Goal: Task Accomplishment & Management: Use online tool/utility

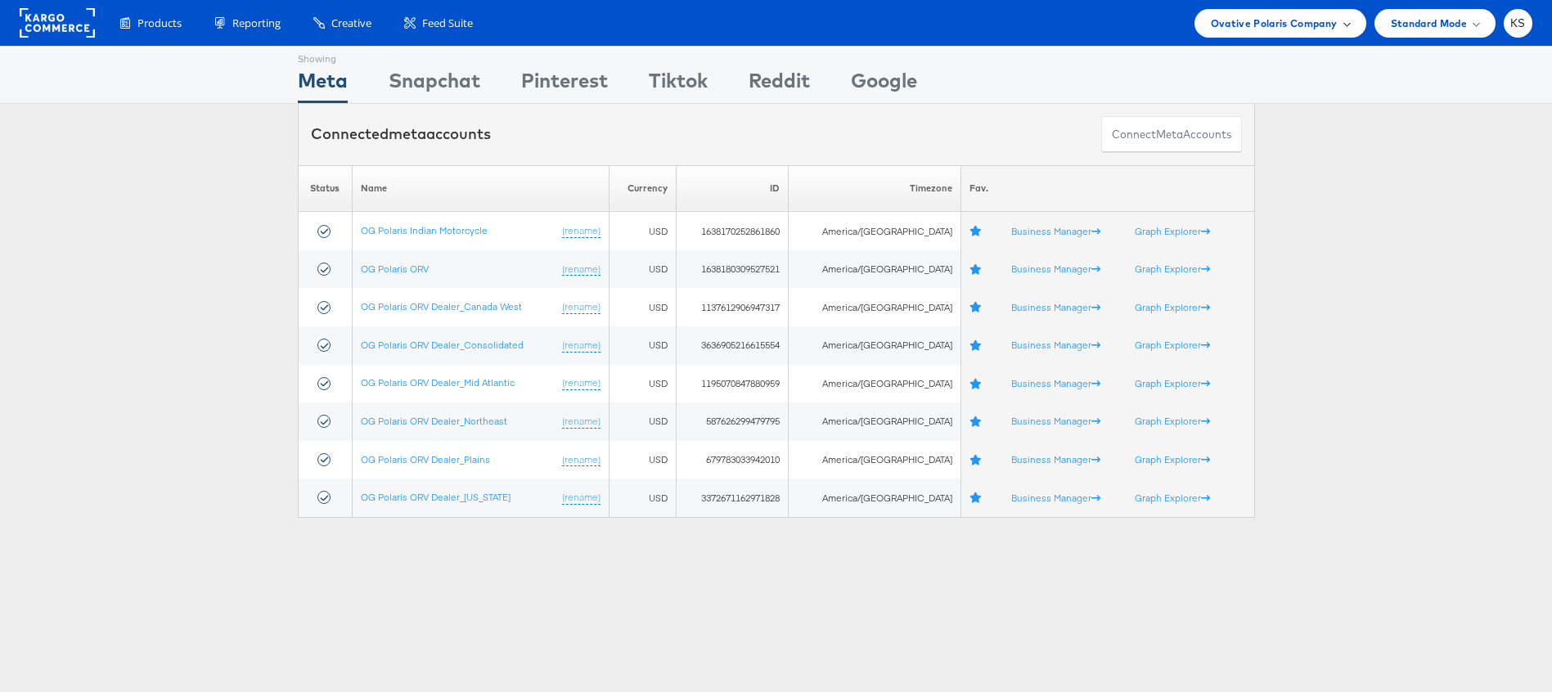
click at [1229, 15] on span "Ovative Polaris Company" at bounding box center [1274, 23] width 127 height 17
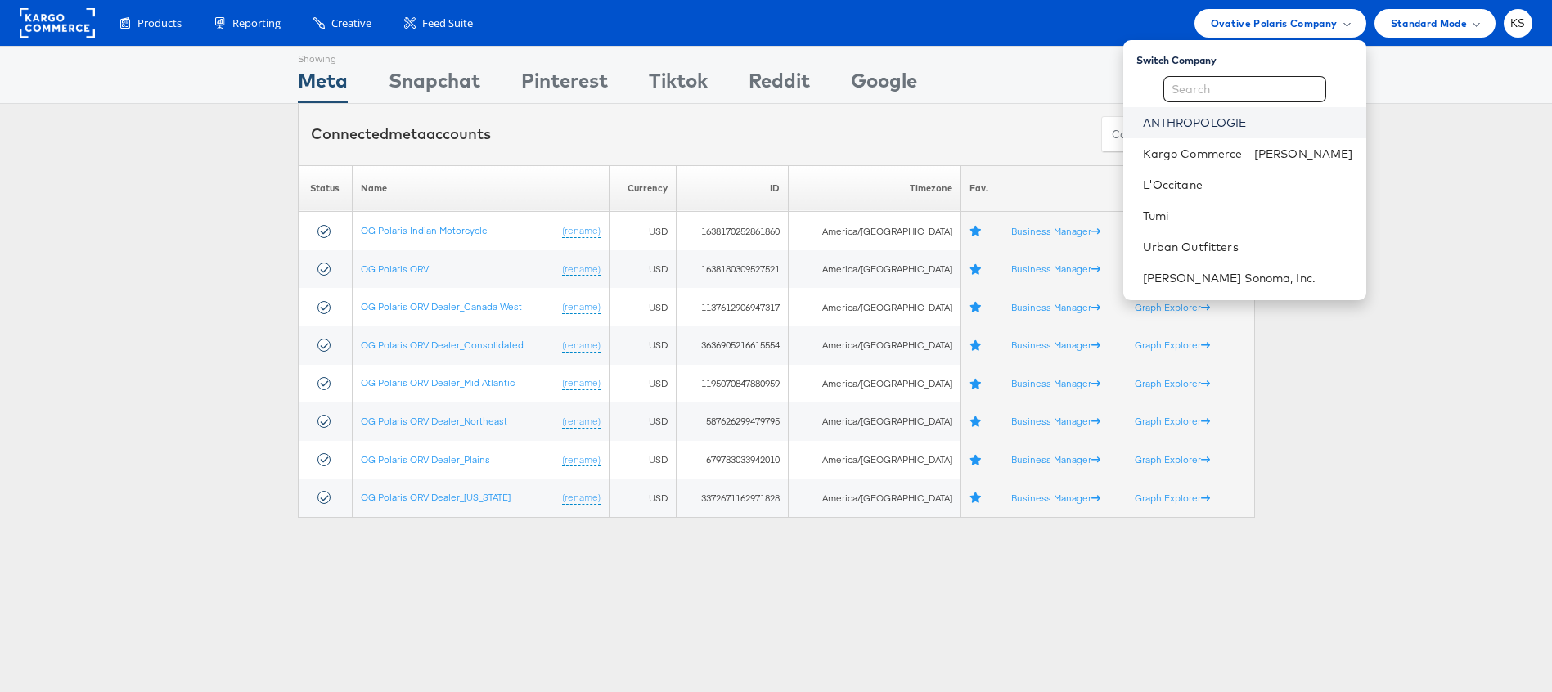
click at [1210, 126] on link "ANTHROPOLOGIE" at bounding box center [1248, 123] width 210 height 16
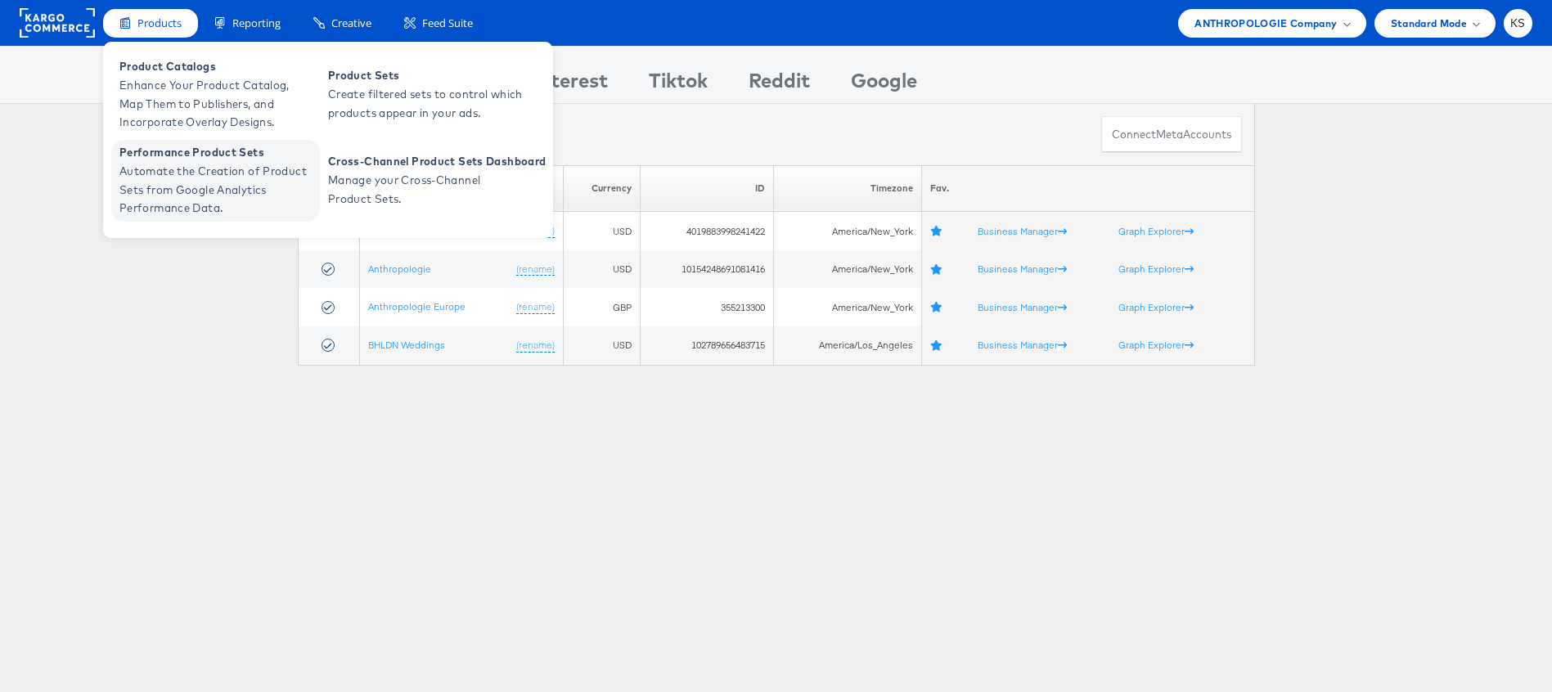
click at [142, 173] on span "Automate the Creation of Product Sets from Google Analytics Performance Data." at bounding box center [217, 190] width 196 height 56
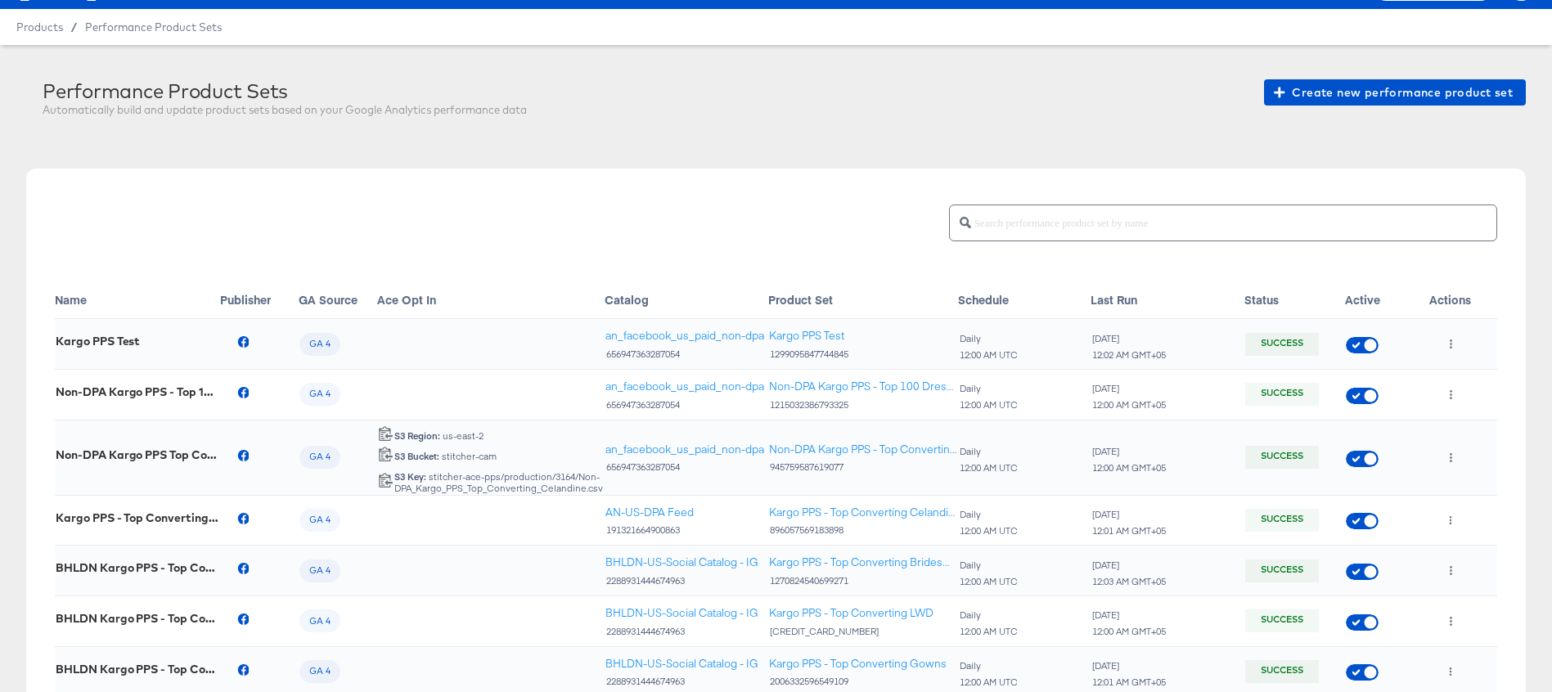
scroll to position [7, 0]
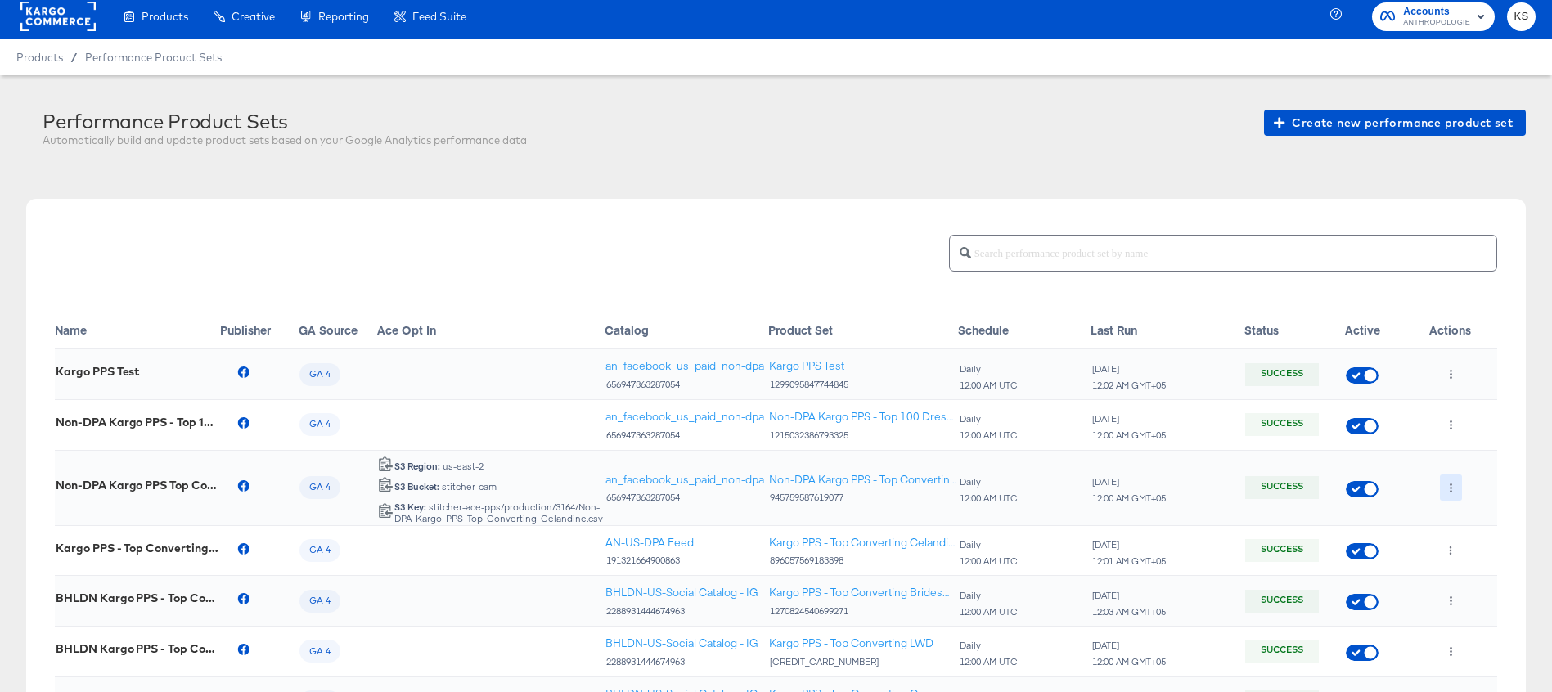
click at [1454, 492] on button "button" at bounding box center [1451, 487] width 22 height 26
click at [1463, 524] on li "Edit" at bounding box center [1483, 520] width 88 height 27
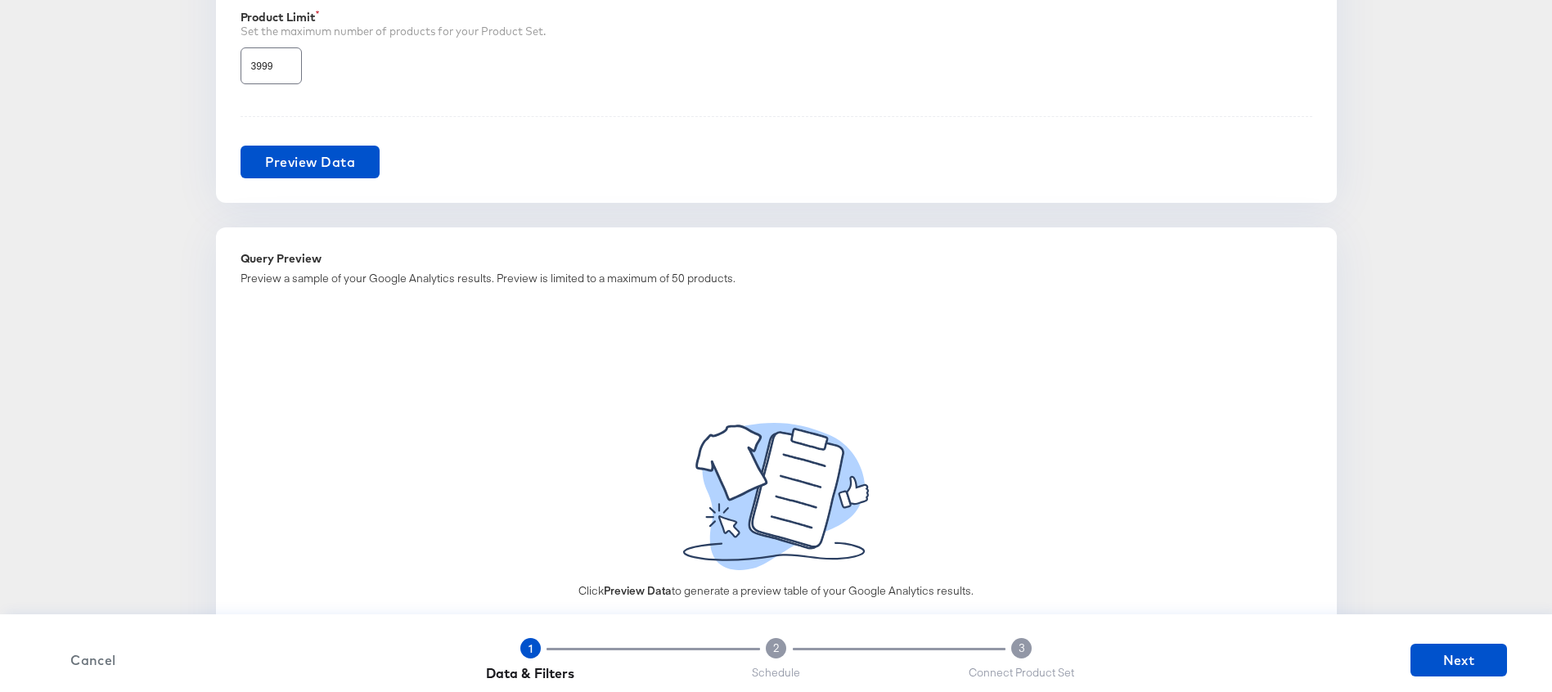
scroll to position [1172, 0]
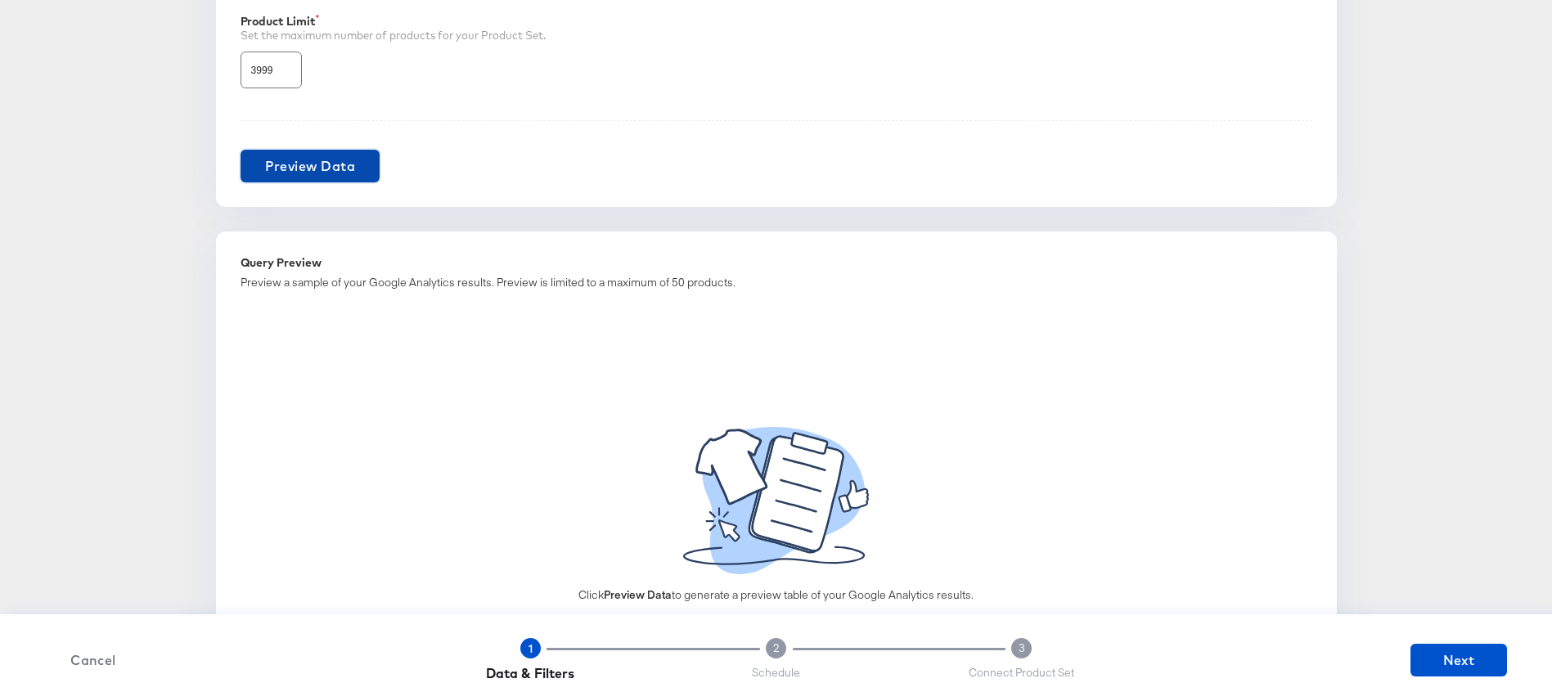
click at [357, 174] on button "Preview Data" at bounding box center [310, 166] width 140 height 33
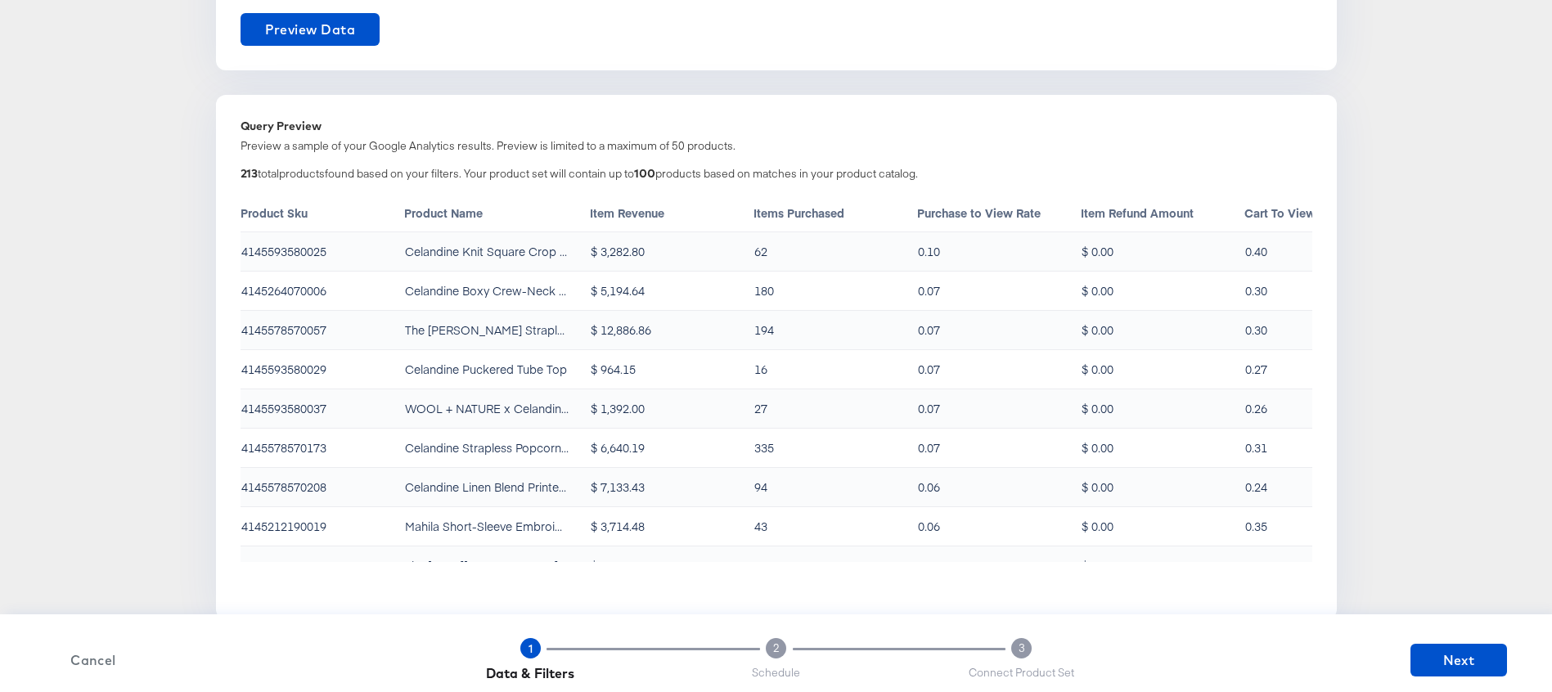
scroll to position [1307, 0]
